Goal: Participate in discussion: Engage in conversation with other users on a specific topic

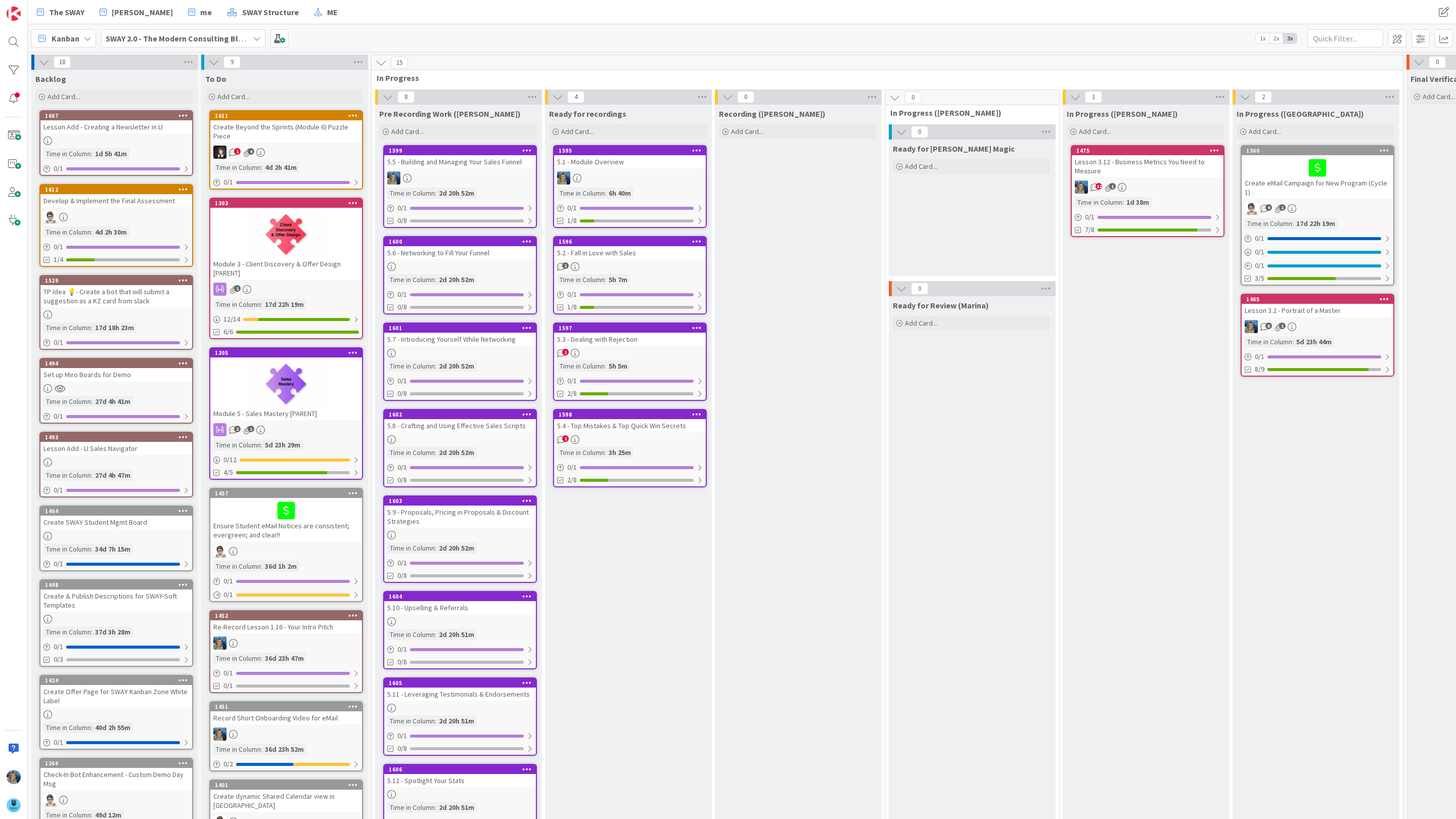
click at [604, 343] on div "5.3 - Dealing with Rejection" at bounding box center [630, 339] width 152 height 13
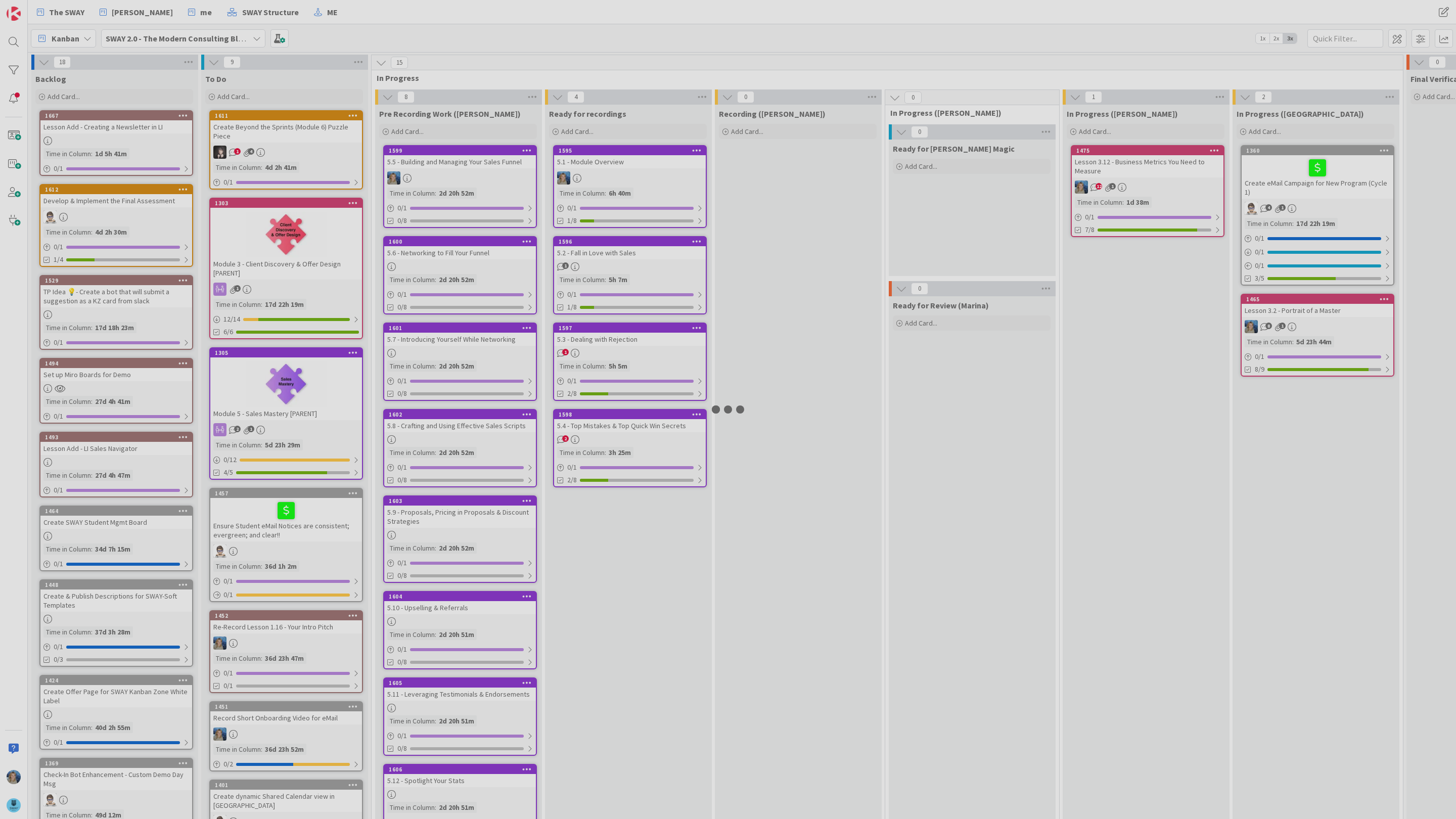
click at [604, 343] on div at bounding box center [728, 409] width 1456 height 819
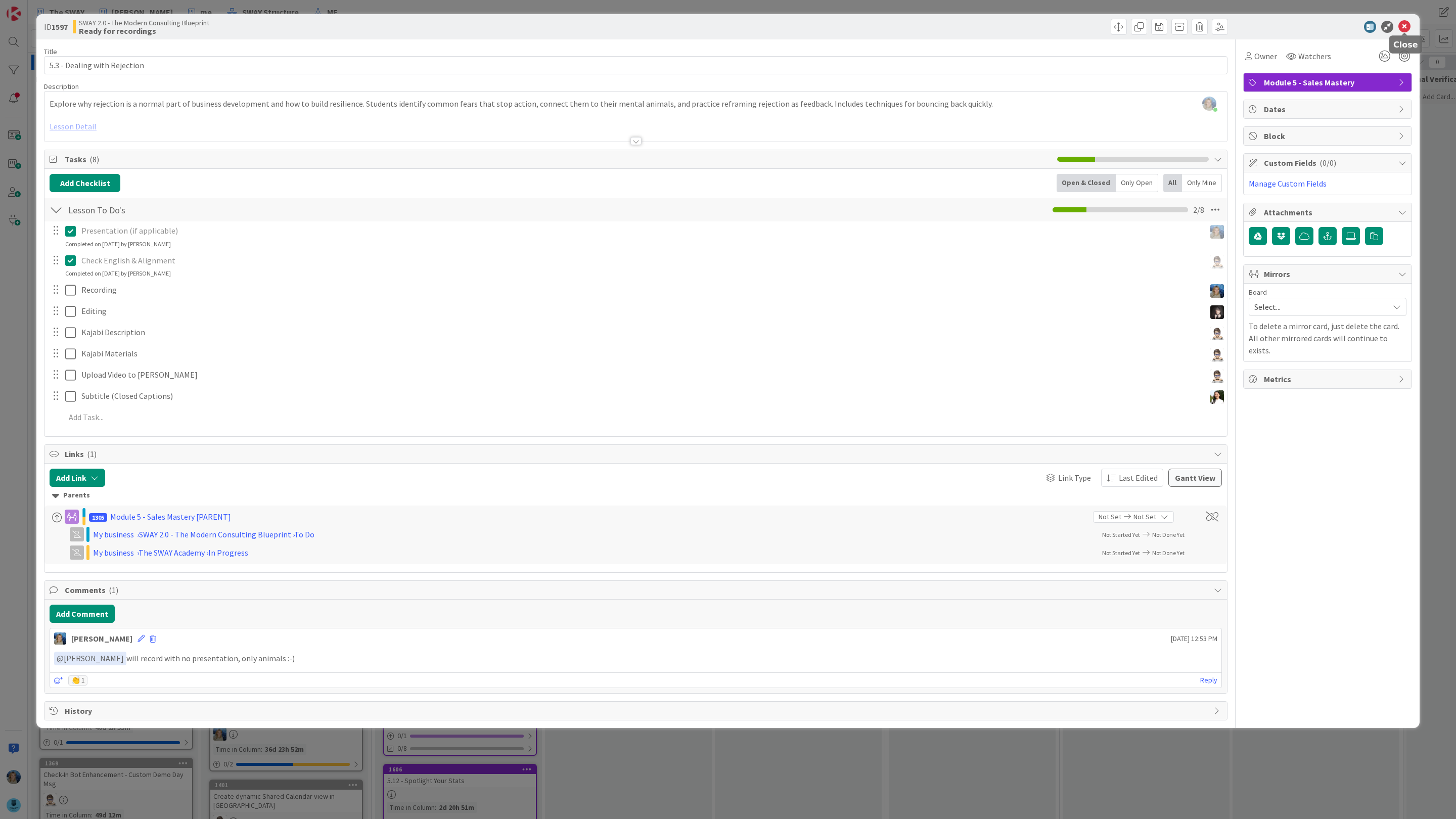
click at [1404, 28] on icon at bounding box center [1405, 27] width 12 height 12
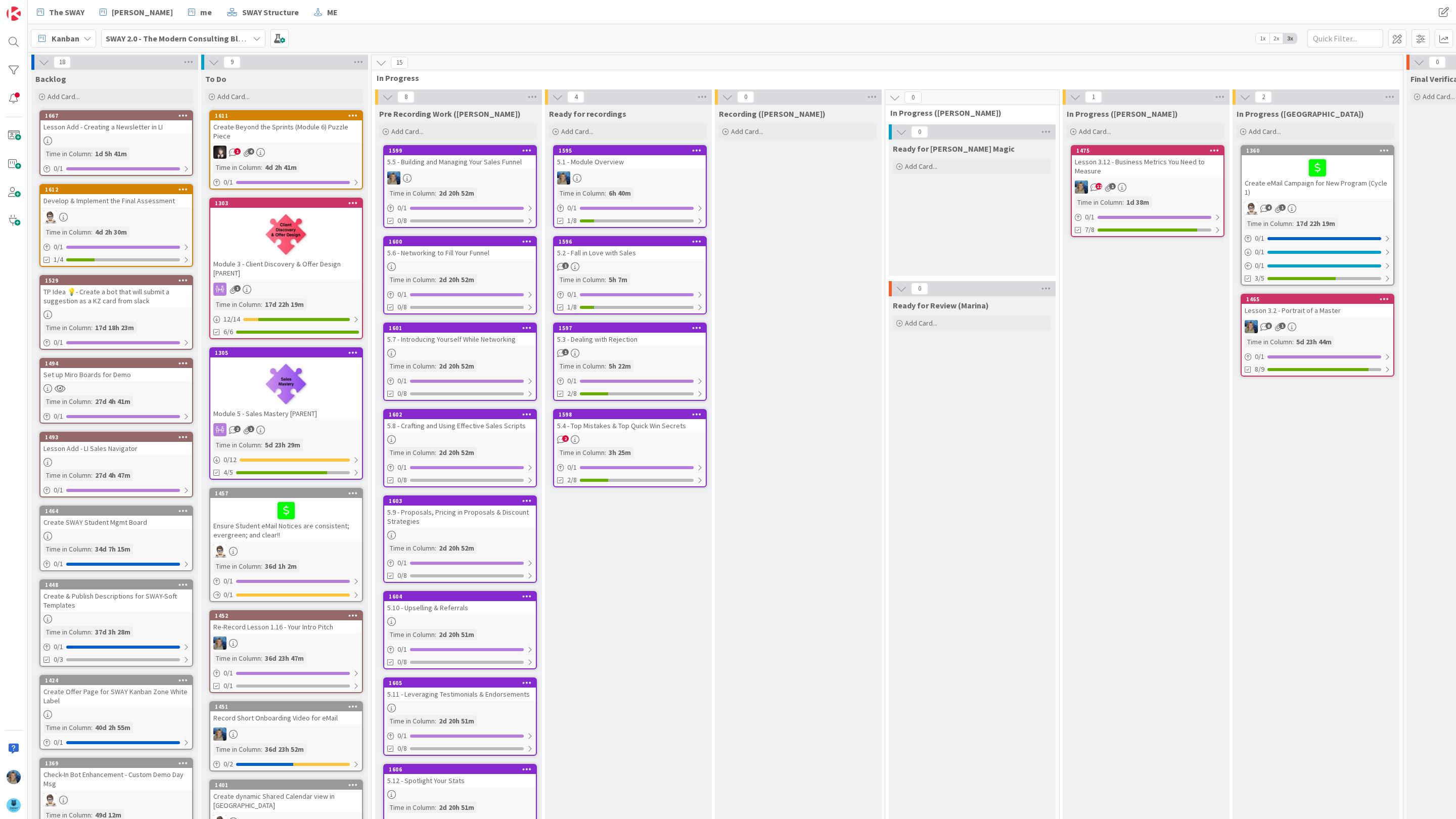
click at [646, 437] on div "2" at bounding box center [630, 439] width 152 height 9
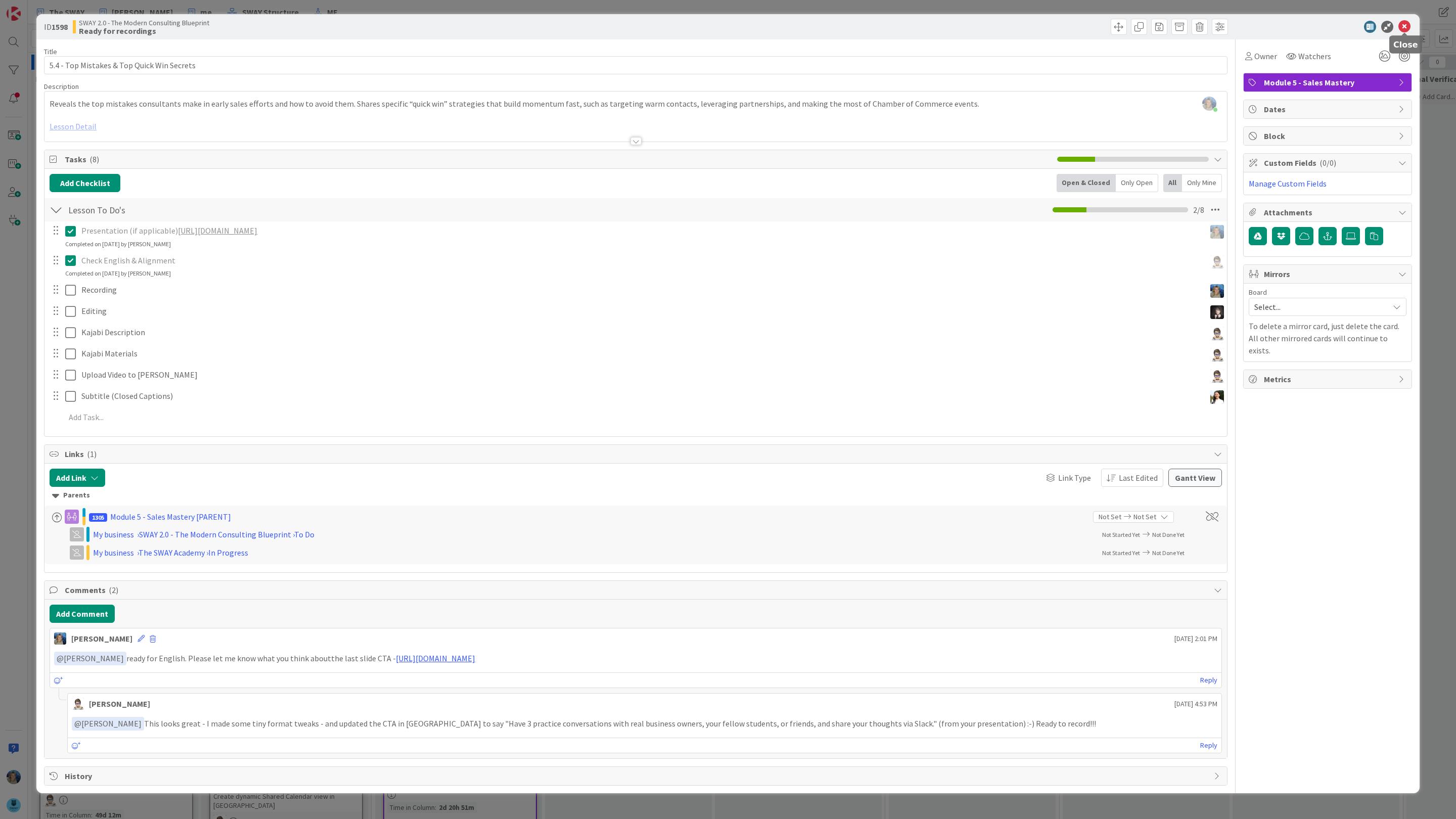
click at [1404, 28] on icon at bounding box center [1405, 27] width 12 height 12
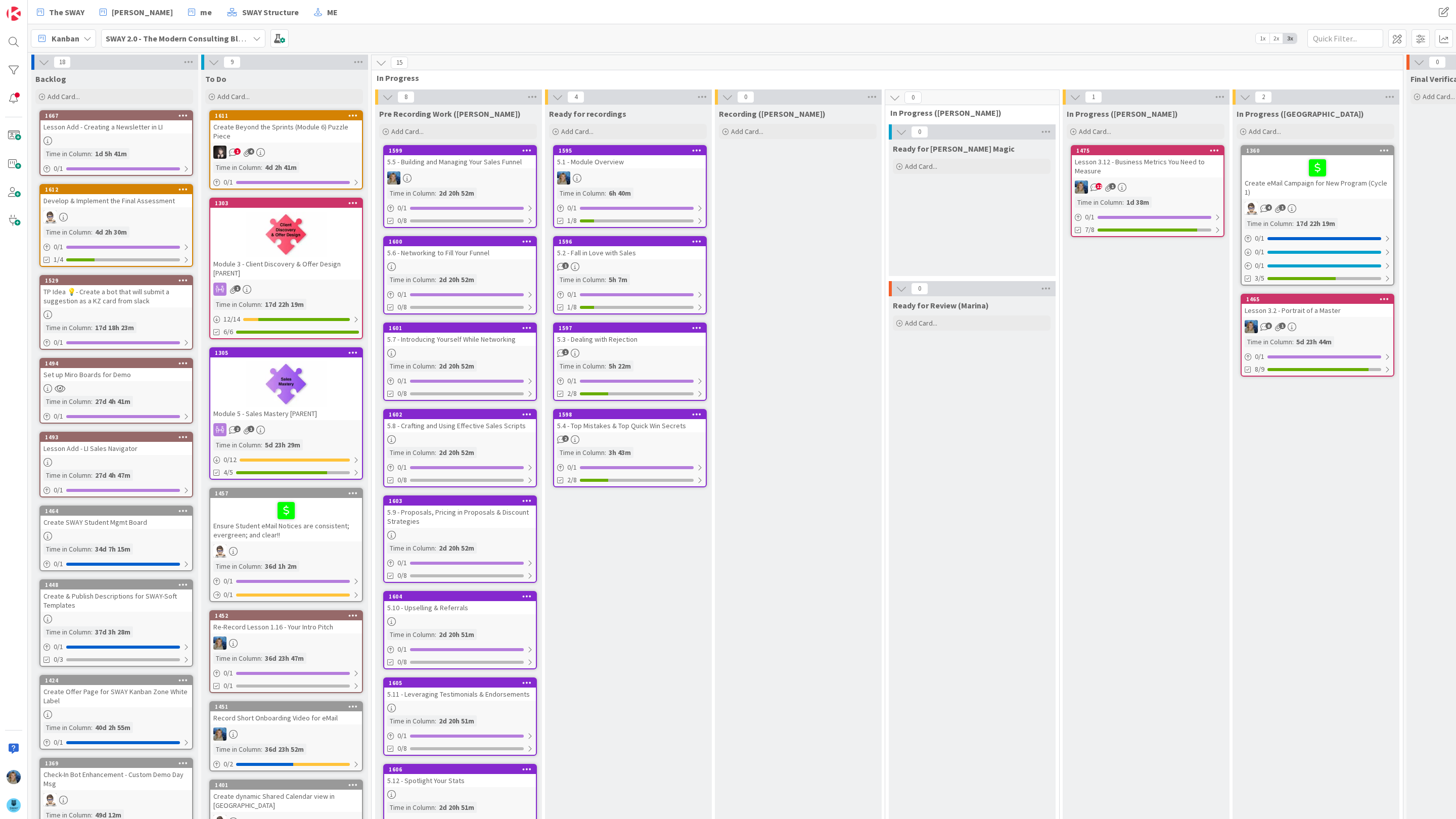
click at [407, 29] on div "Kanban SWAY 2.0 - The Modern Consulting Blueprint 1x 2x 3x" at bounding box center [741, 38] width 1428 height 28
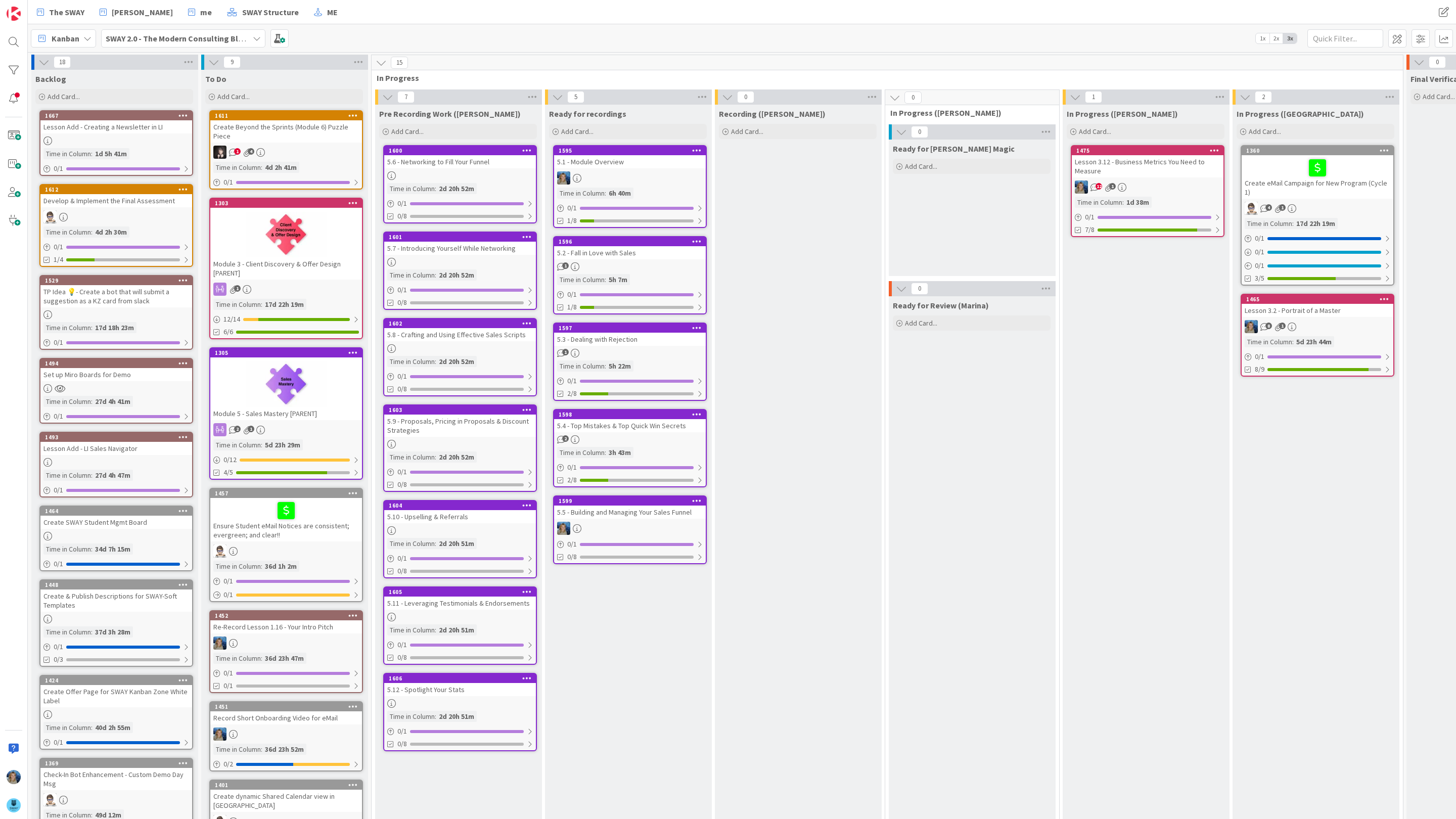
click at [635, 522] on div at bounding box center [630, 528] width 152 height 13
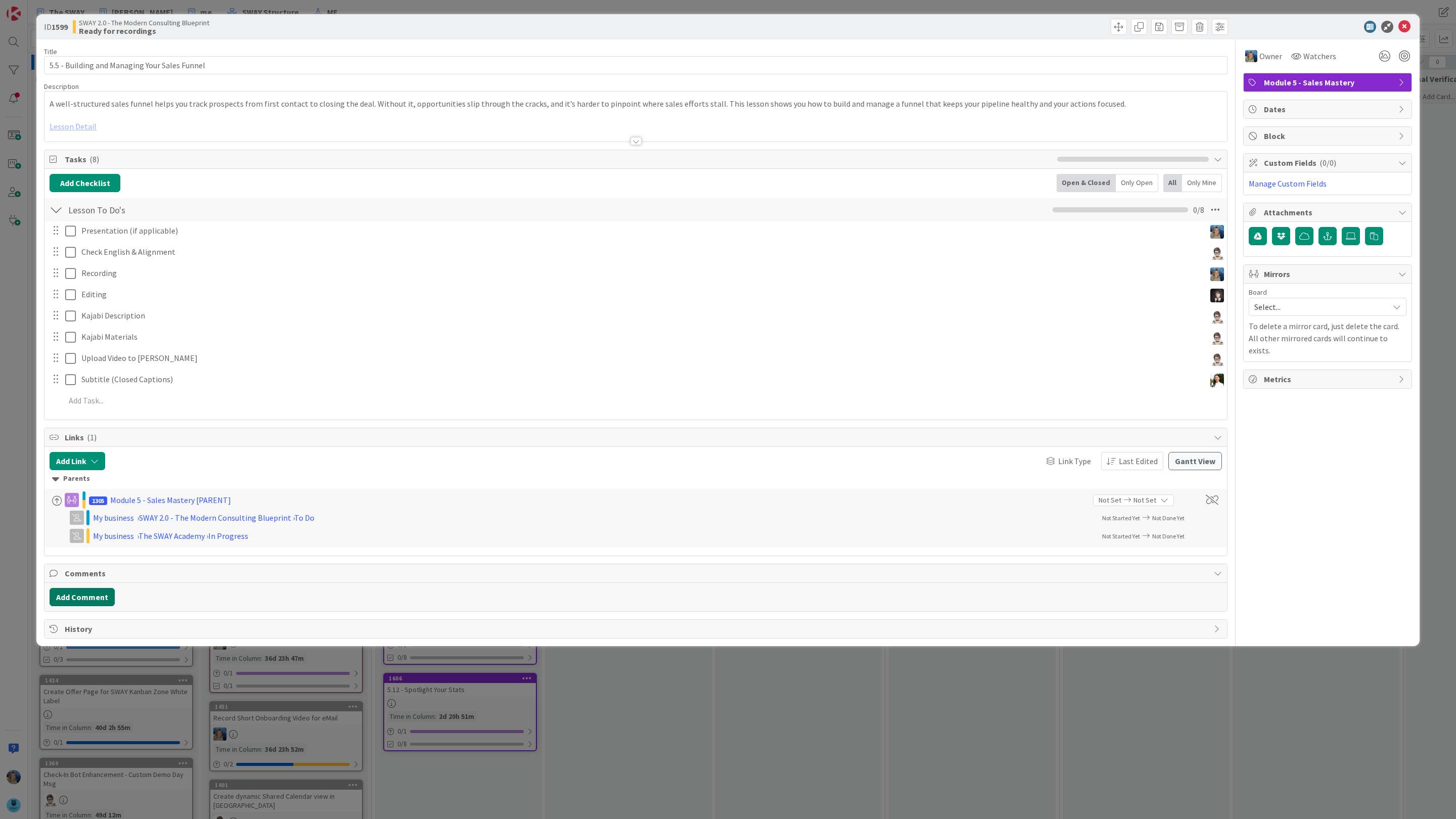
click at [95, 601] on button "Add Comment" at bounding box center [82, 596] width 65 height 18
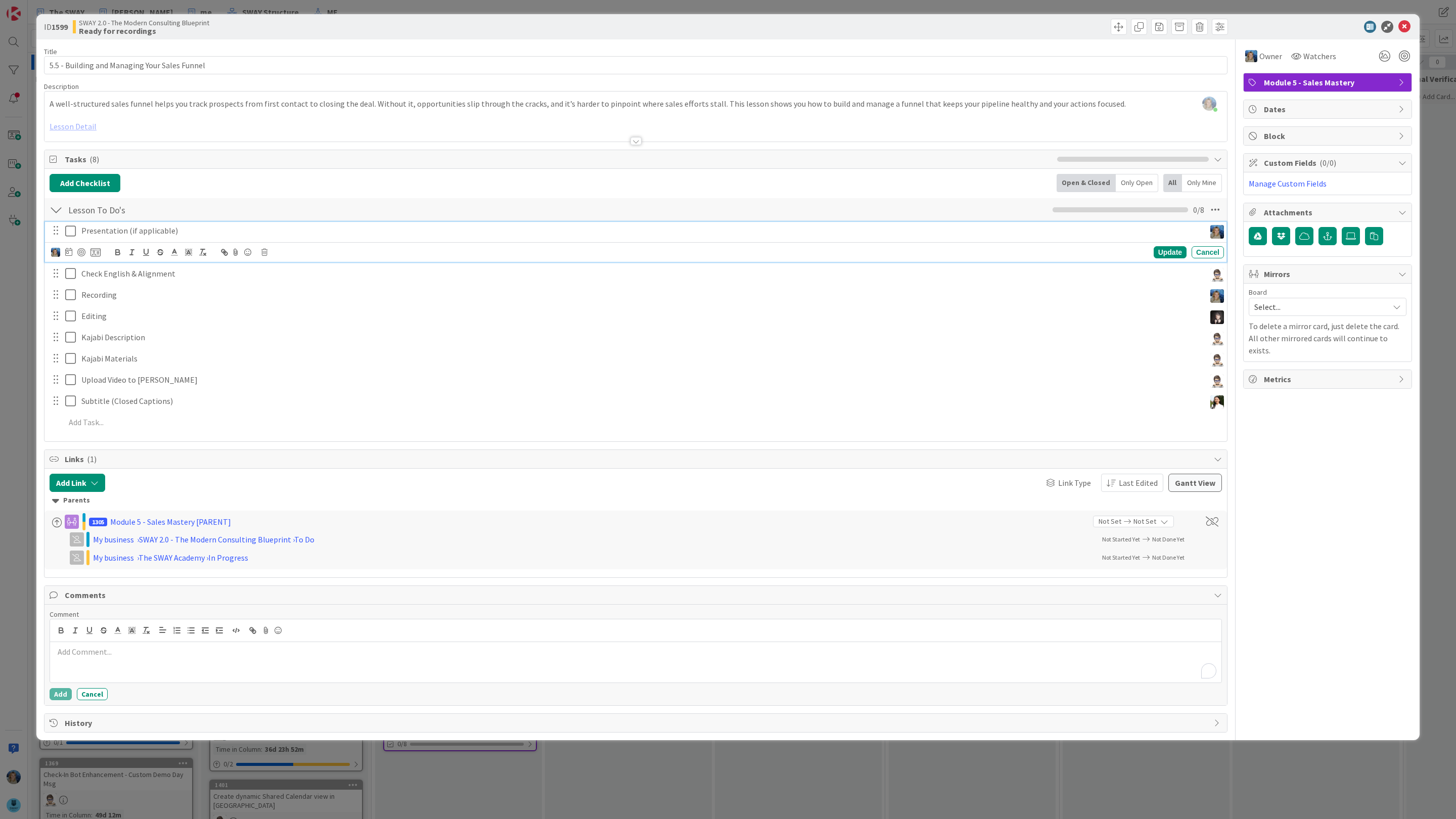
click at [196, 232] on p "Presentation (if applicable)" at bounding box center [641, 230] width 1120 height 11
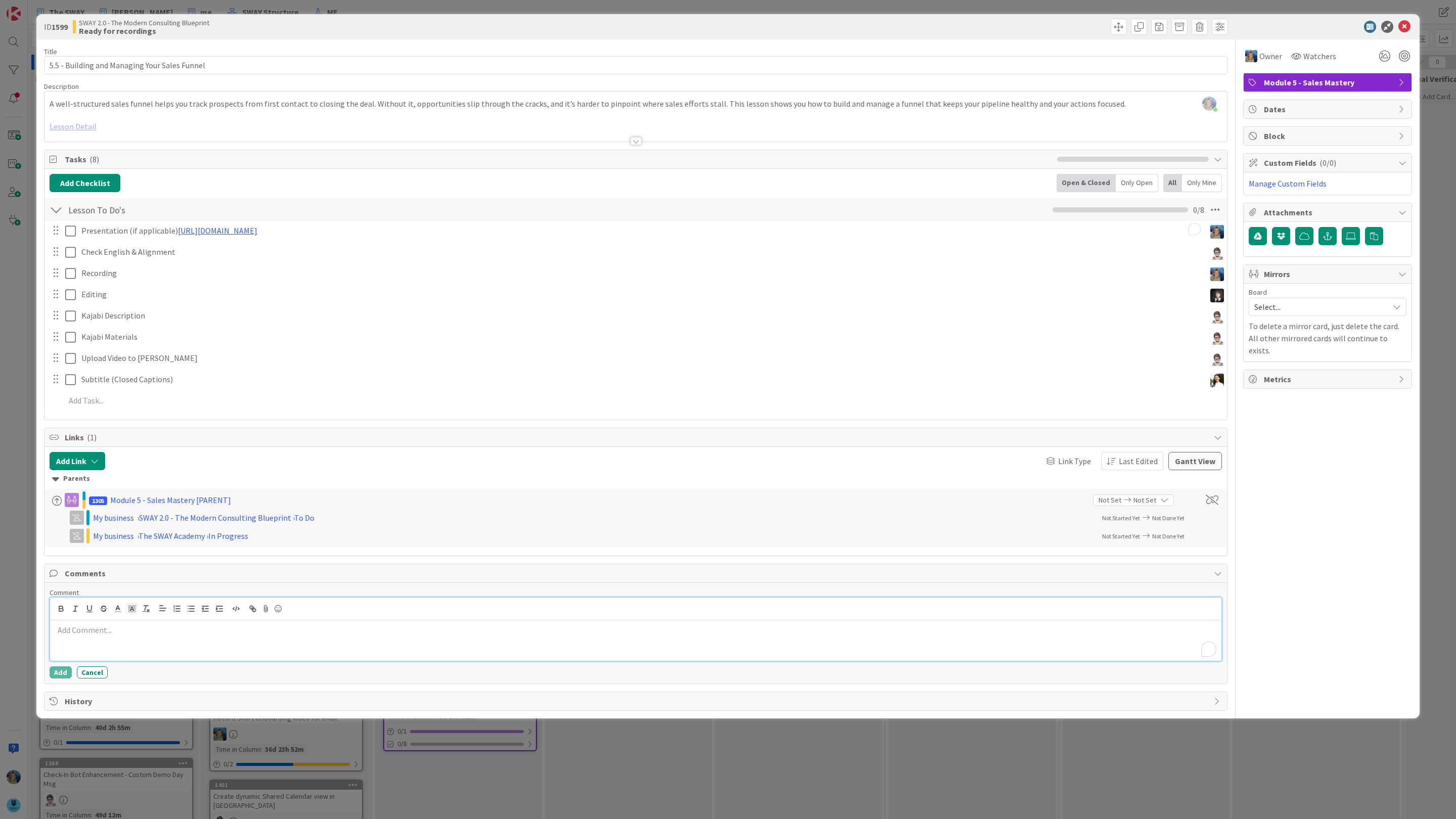
click at [82, 660] on div "To enrich screen reader interactions, please activate Accessibility in Grammarl…" at bounding box center [636, 640] width 1172 height 41
click at [124, 751] on li "[PERSON_NAME]" at bounding box center [134, 746] width 160 height 19
click at [305, 636] on p "﻿ @ [PERSON_NAME] ﻿ ready for Engish , plese check last slide as a CTA" at bounding box center [636, 631] width 1164 height 14
click at [59, 675] on button "Add" at bounding box center [61, 672] width 23 height 12
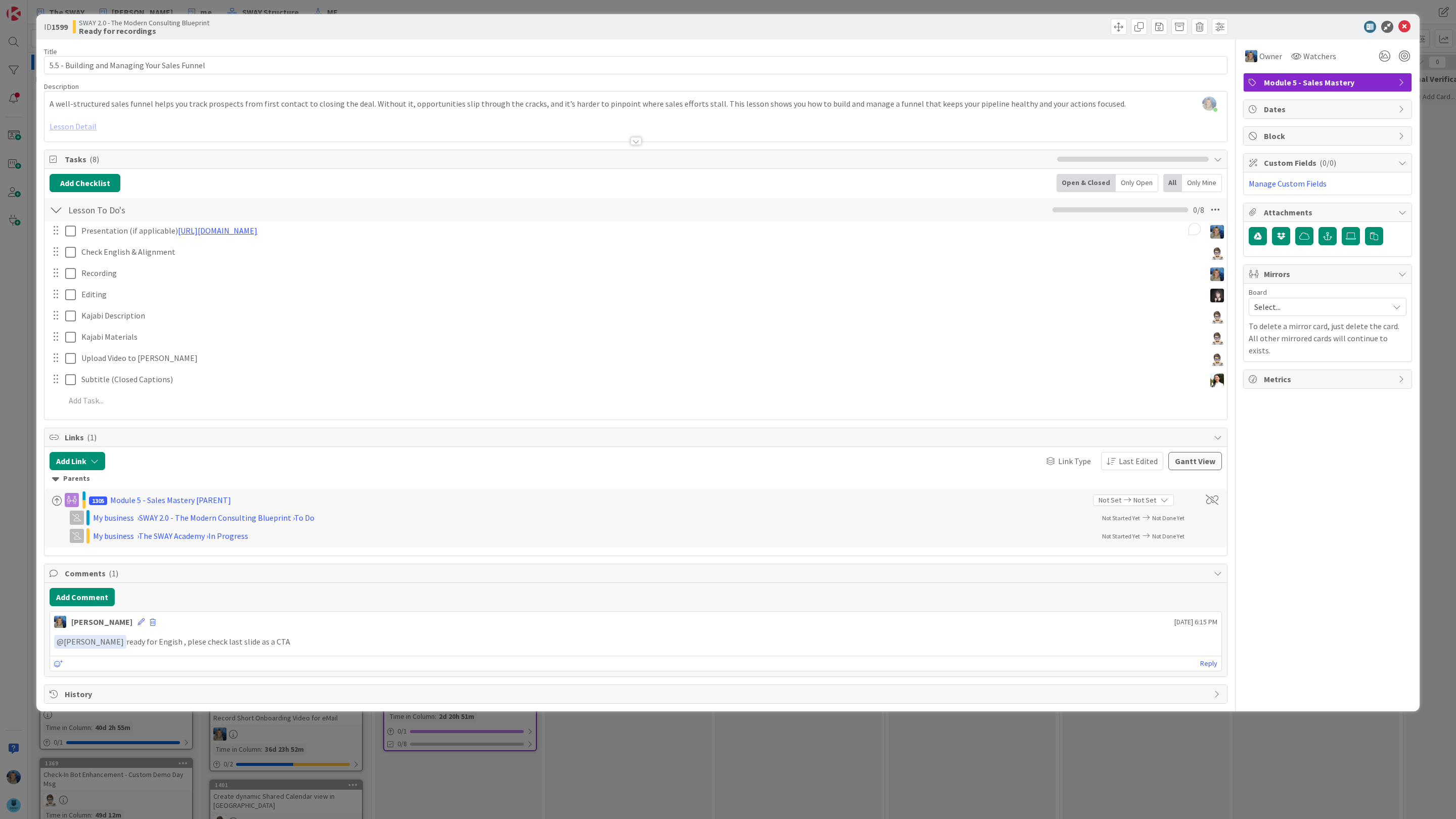
click at [1440, 128] on div "ID 1599 SWAY 2.0 - The Modern Consulting Blueprint Ready for recordings Title 4…" at bounding box center [728, 409] width 1456 height 819
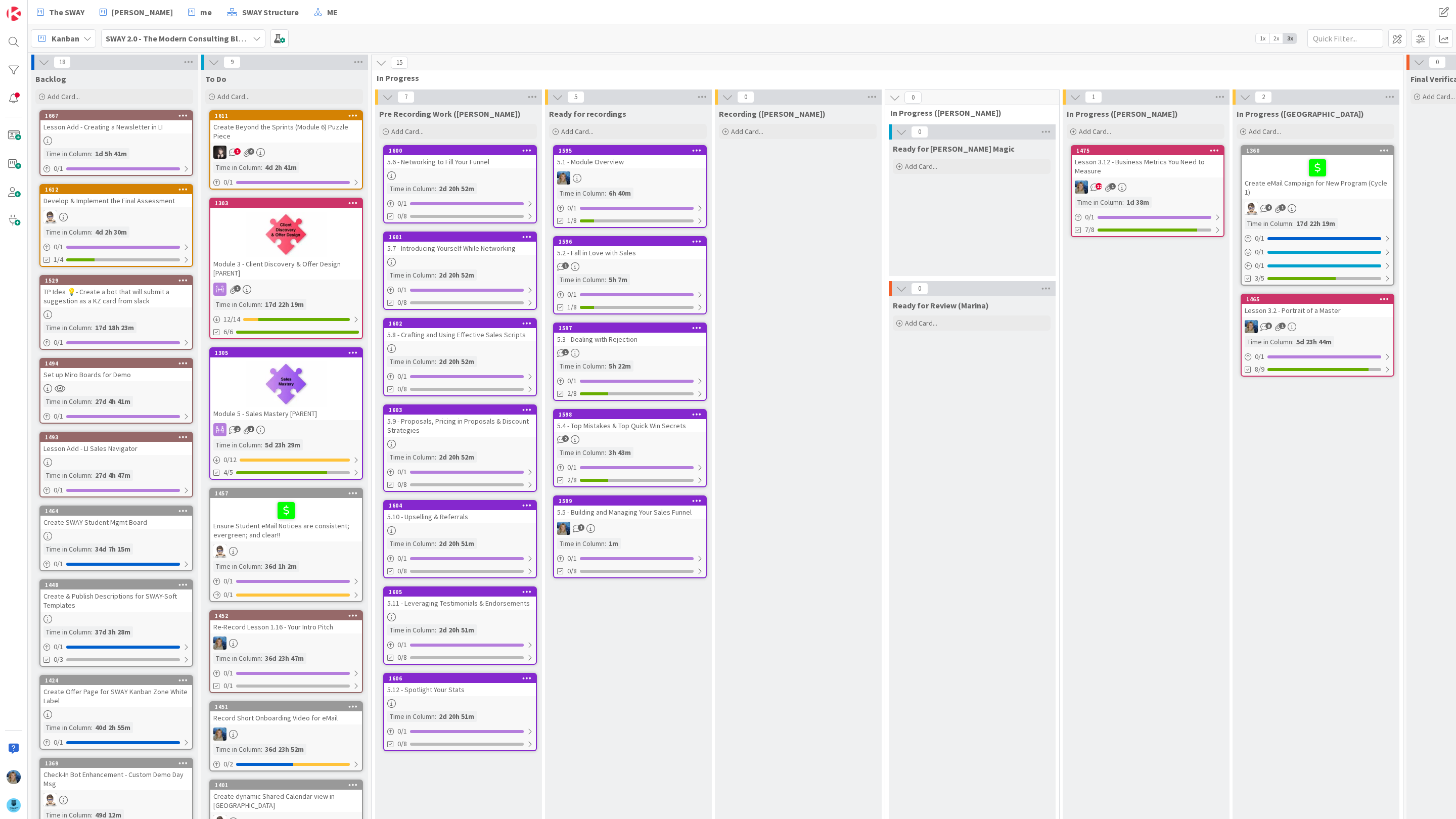
click at [480, 172] on div at bounding box center [460, 176] width 152 height 9
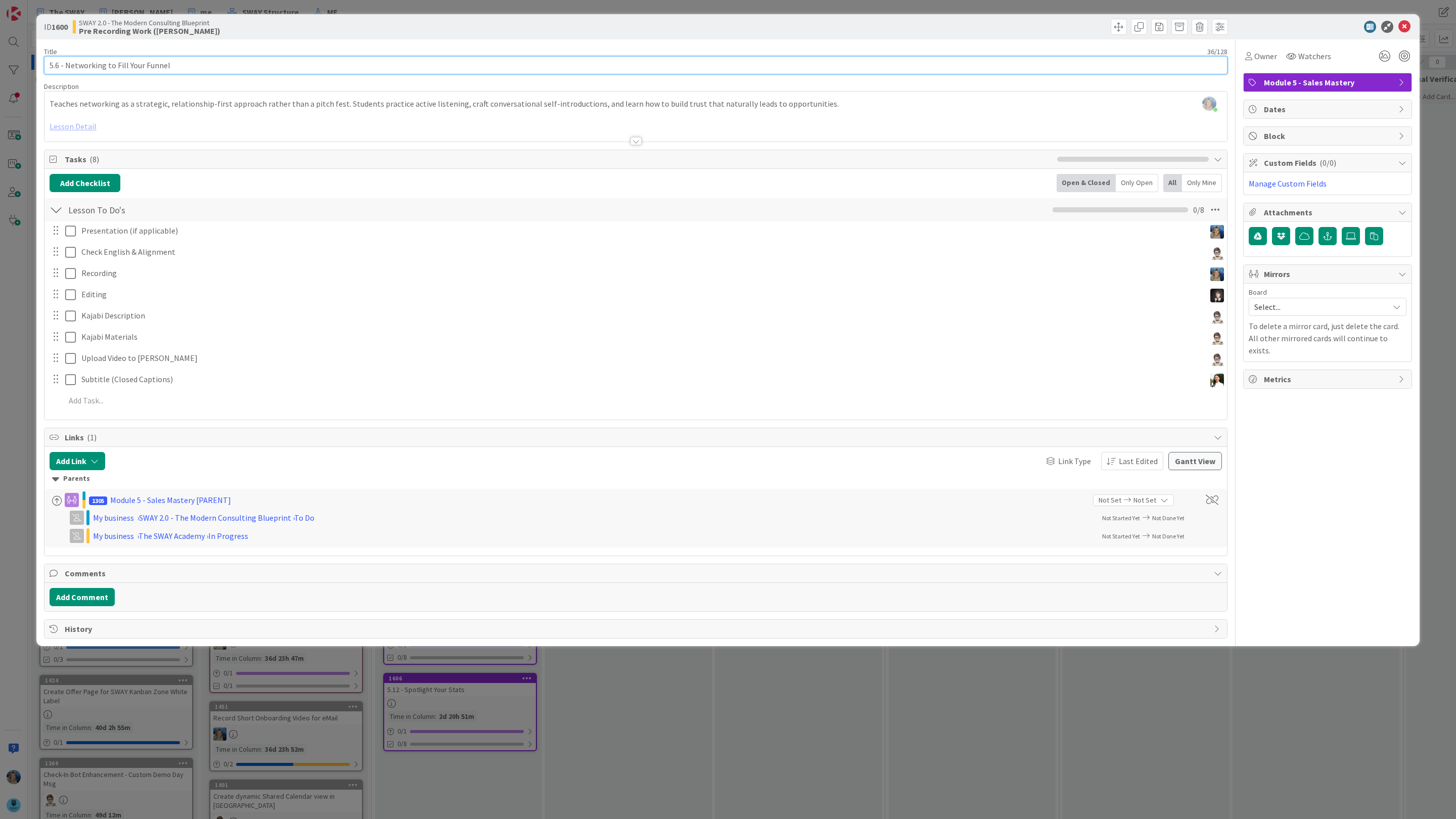
drag, startPoint x: 197, startPoint y: 65, endPoint x: 38, endPoint y: 68, distance: 159.0
click at [38, 68] on div "ID 1600 SWAY 2.0 - The Modern Consulting Blueprint Pre Recording Work (Marina) …" at bounding box center [728, 329] width 1383 height 632
